Goal: Check status: Check status

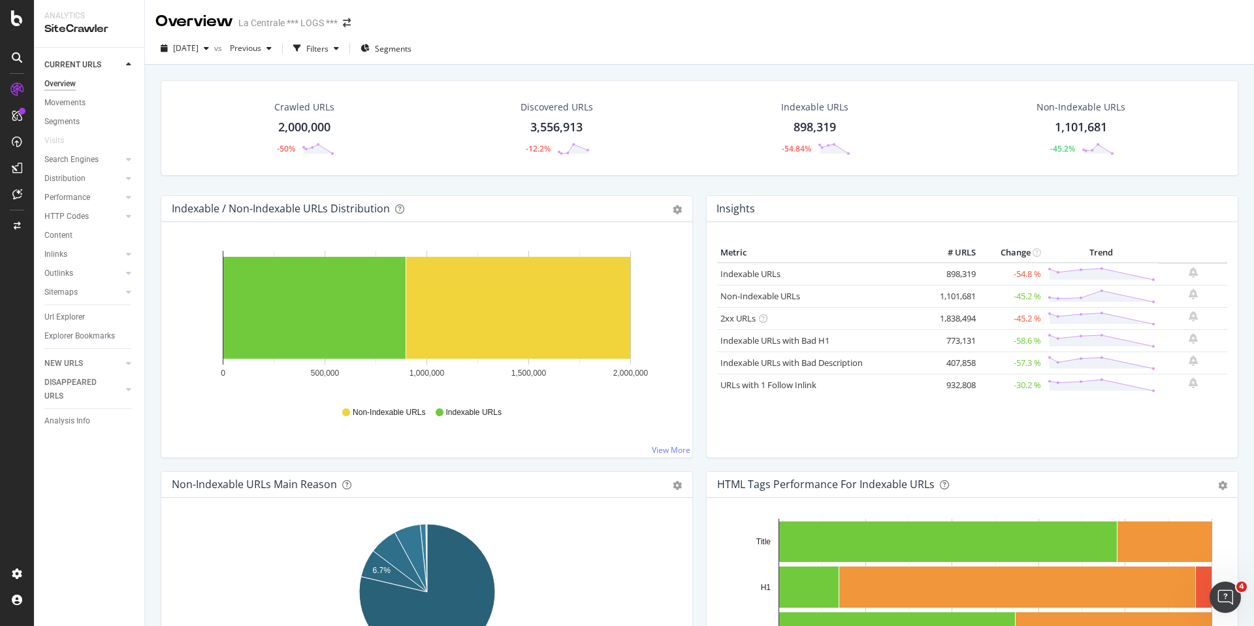
click at [20, 27] on div at bounding box center [17, 313] width 34 height 626
click at [20, 24] on icon at bounding box center [17, 18] width 12 height 16
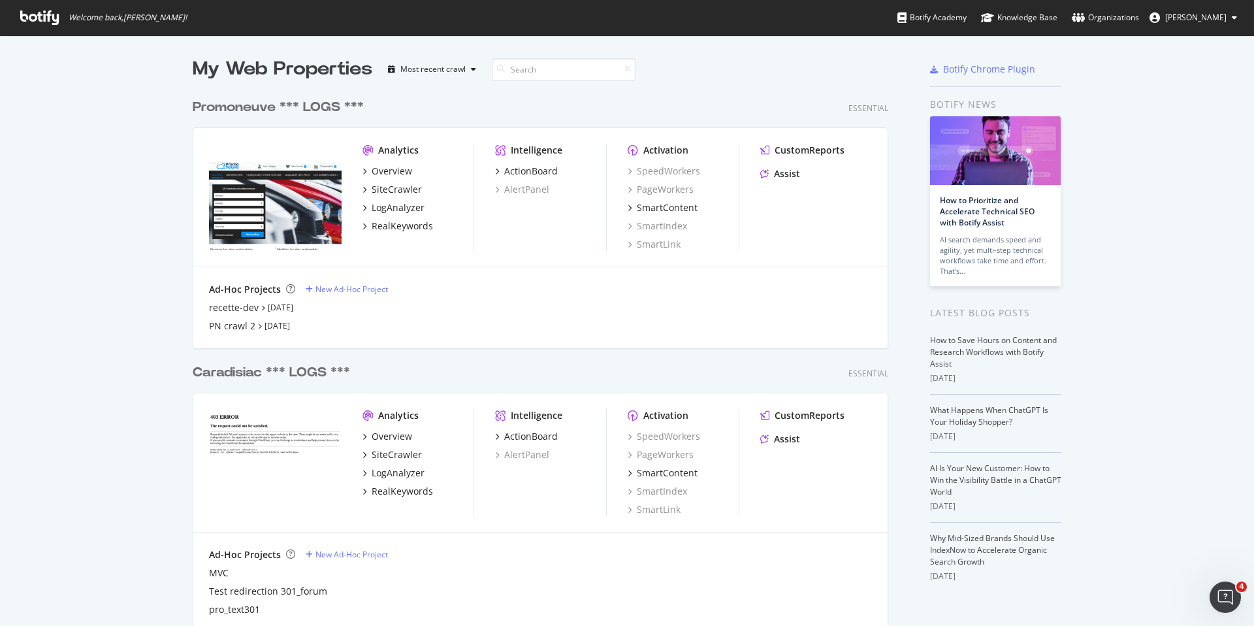
scroll to position [626, 1254]
click at [242, 310] on div "recette-dev" at bounding box center [234, 307] width 50 height 13
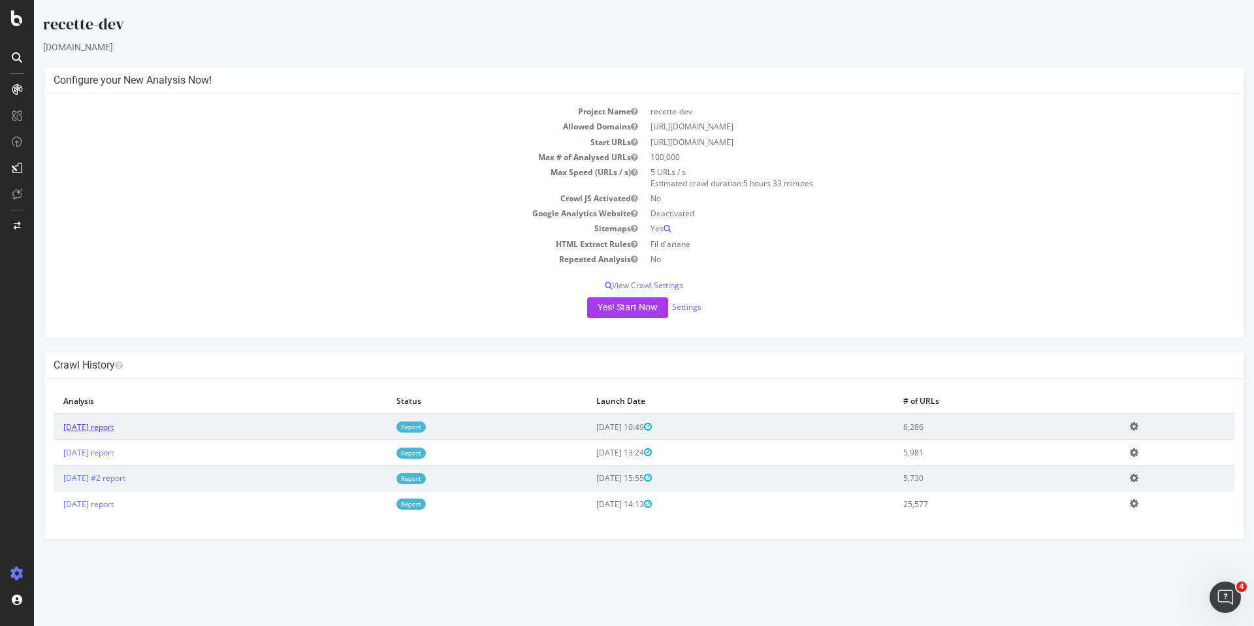
click at [114, 427] on link "[DATE] report" at bounding box center [88, 426] width 50 height 11
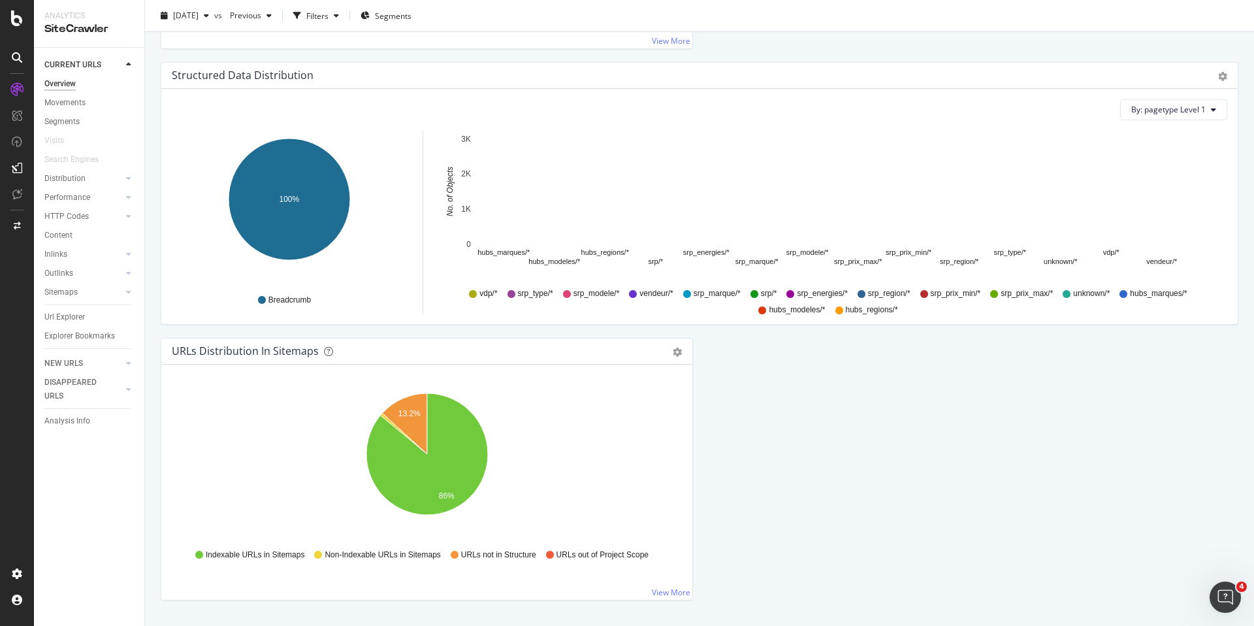
scroll to position [1506, 0]
